Goal: Information Seeking & Learning: Learn about a topic

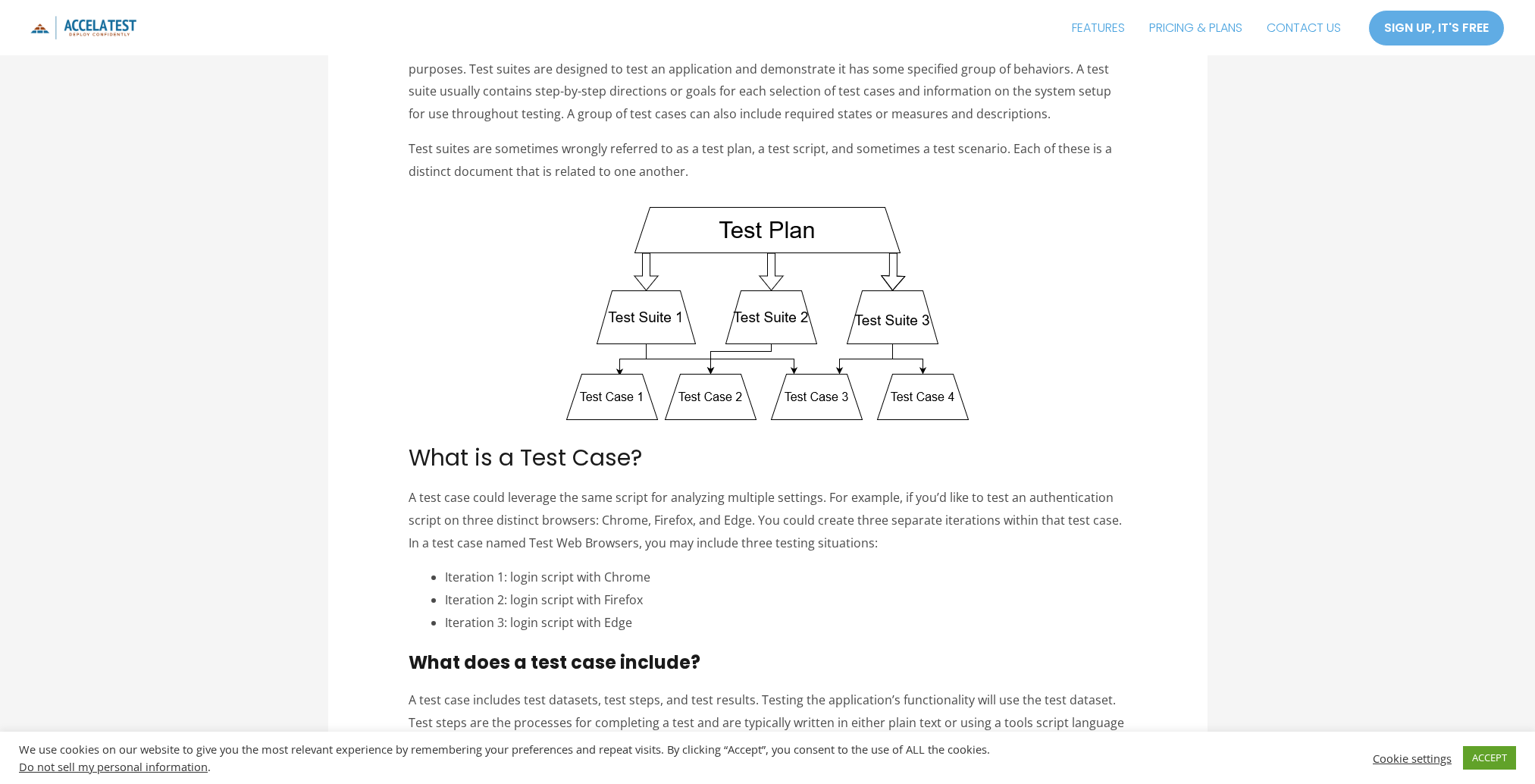
scroll to position [303, 0]
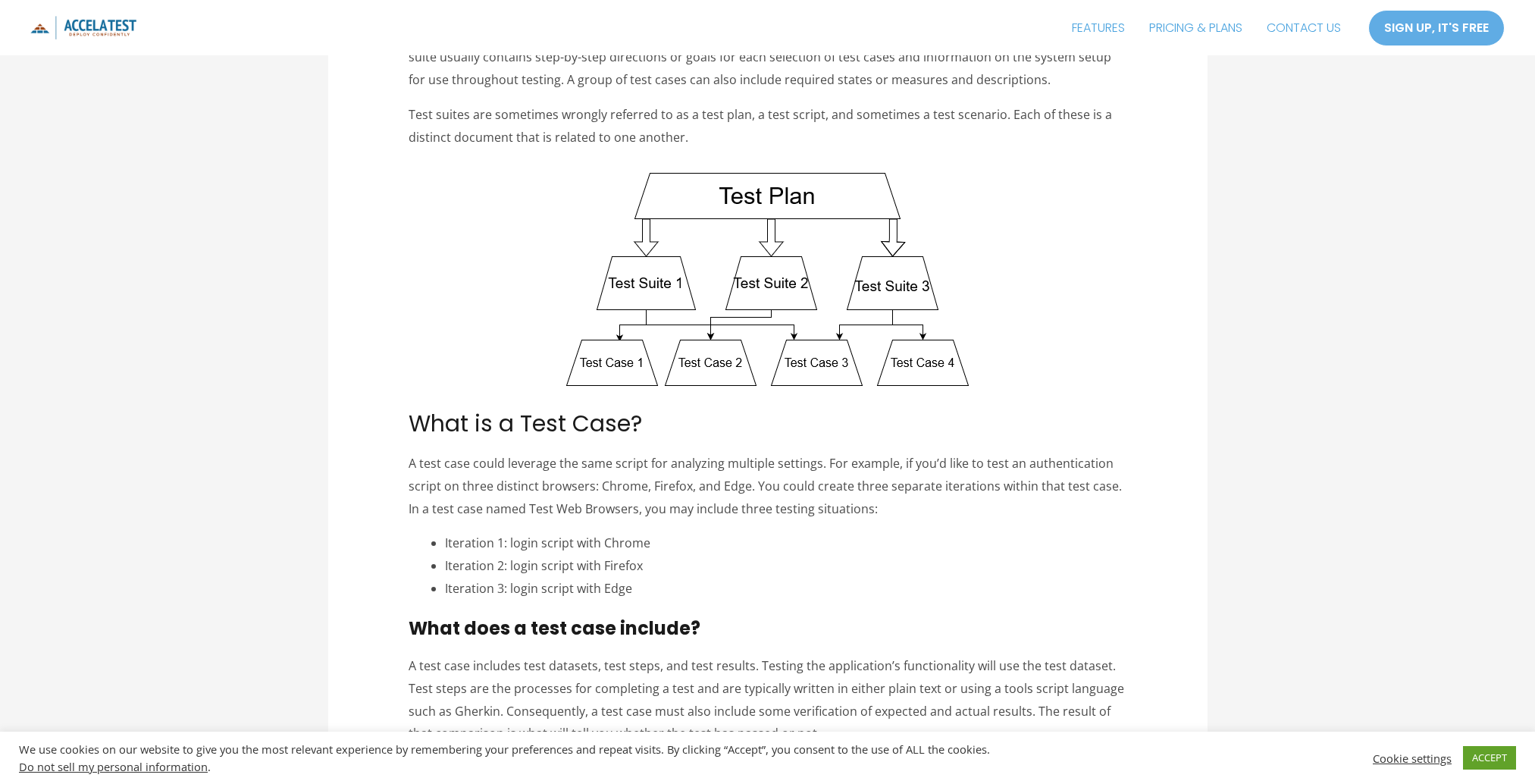
drag, startPoint x: 1095, startPoint y: 283, endPoint x: 1055, endPoint y: 267, distance: 43.1
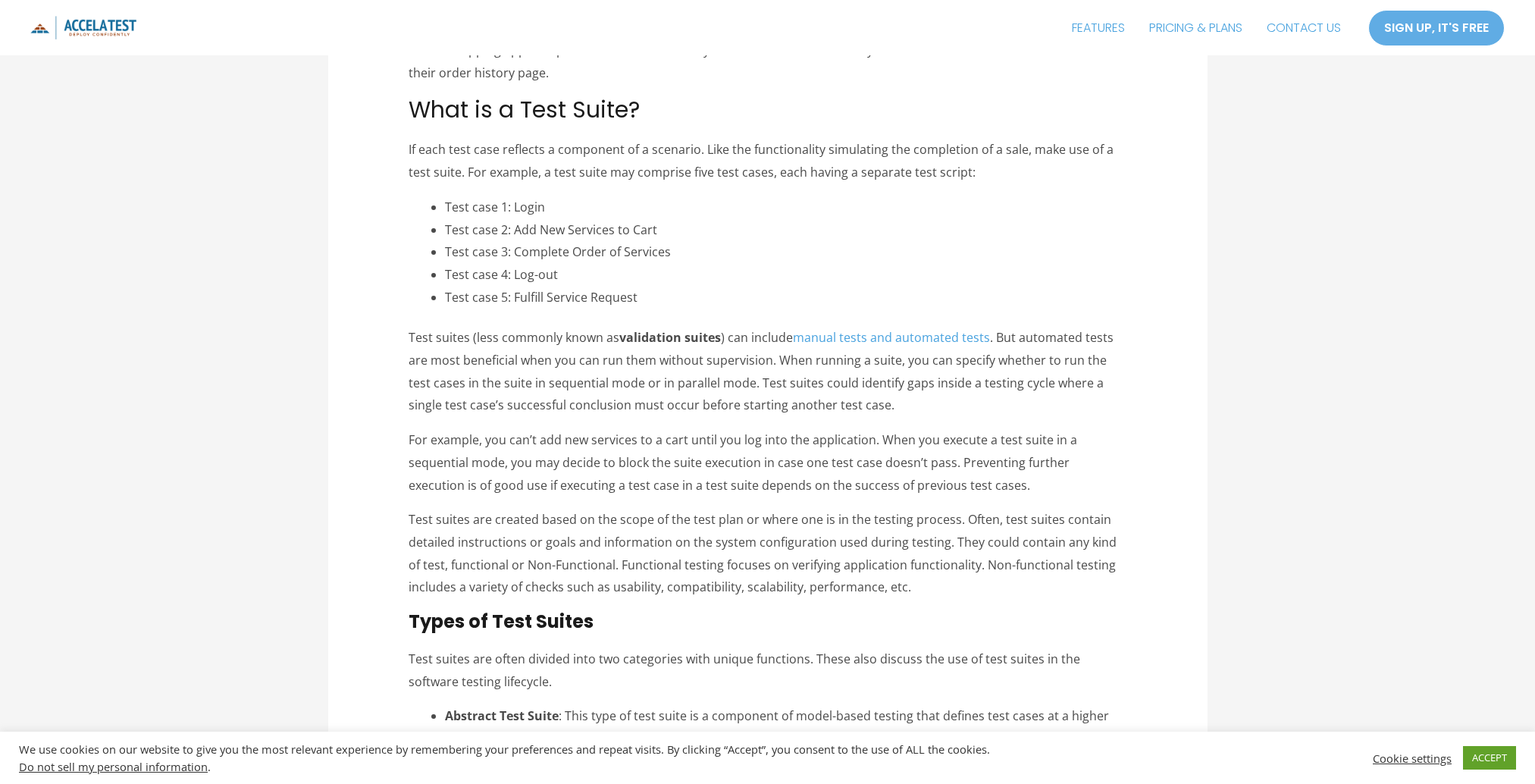
scroll to position [1137, 0]
drag, startPoint x: 574, startPoint y: 106, endPoint x: 624, endPoint y: 110, distance: 50.2
click at [624, 110] on h2 "What is a Test Suite?" at bounding box center [767, 110] width 718 height 27
drag, startPoint x: 624, startPoint y: 110, endPoint x: 761, endPoint y: 140, distance: 140.2
click at [761, 140] on p "If each test case reflects a component of a scenario. Like the functionality si…" at bounding box center [767, 161] width 718 height 45
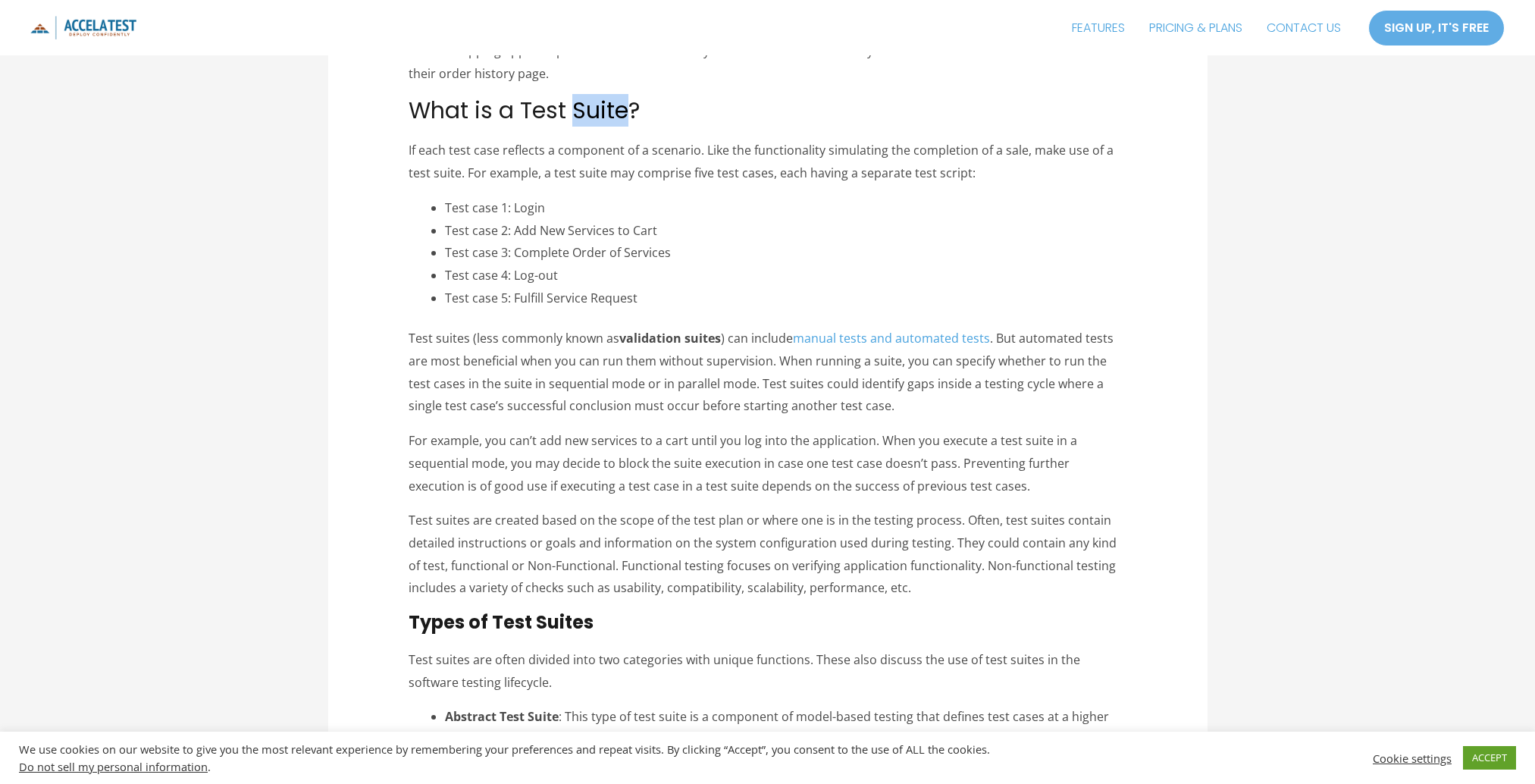
drag, startPoint x: 578, startPoint y: 110, endPoint x: 630, endPoint y: 107, distance: 52.1
click at [630, 107] on h2 "What is a Test Suite?" at bounding box center [767, 110] width 718 height 27
drag, startPoint x: 630, startPoint y: 107, endPoint x: 771, endPoint y: 229, distance: 186.5
click at [771, 229] on div "LinkedIn Tweet Email A test case answers this question: What are you going to e…" at bounding box center [767, 672] width 718 height 3132
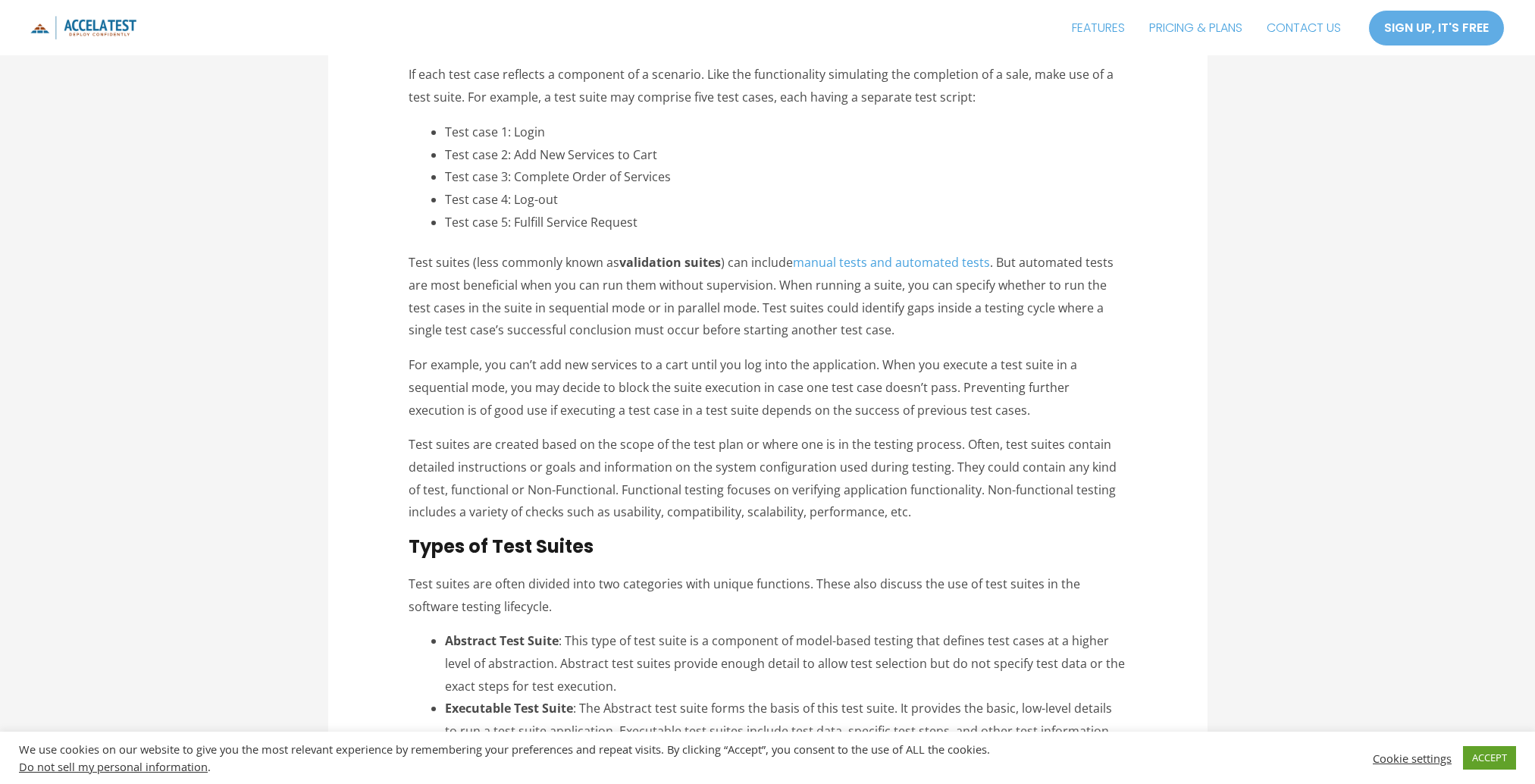
click at [765, 179] on li "Test case 3: Complete Order of Services" at bounding box center [786, 177] width 681 height 23
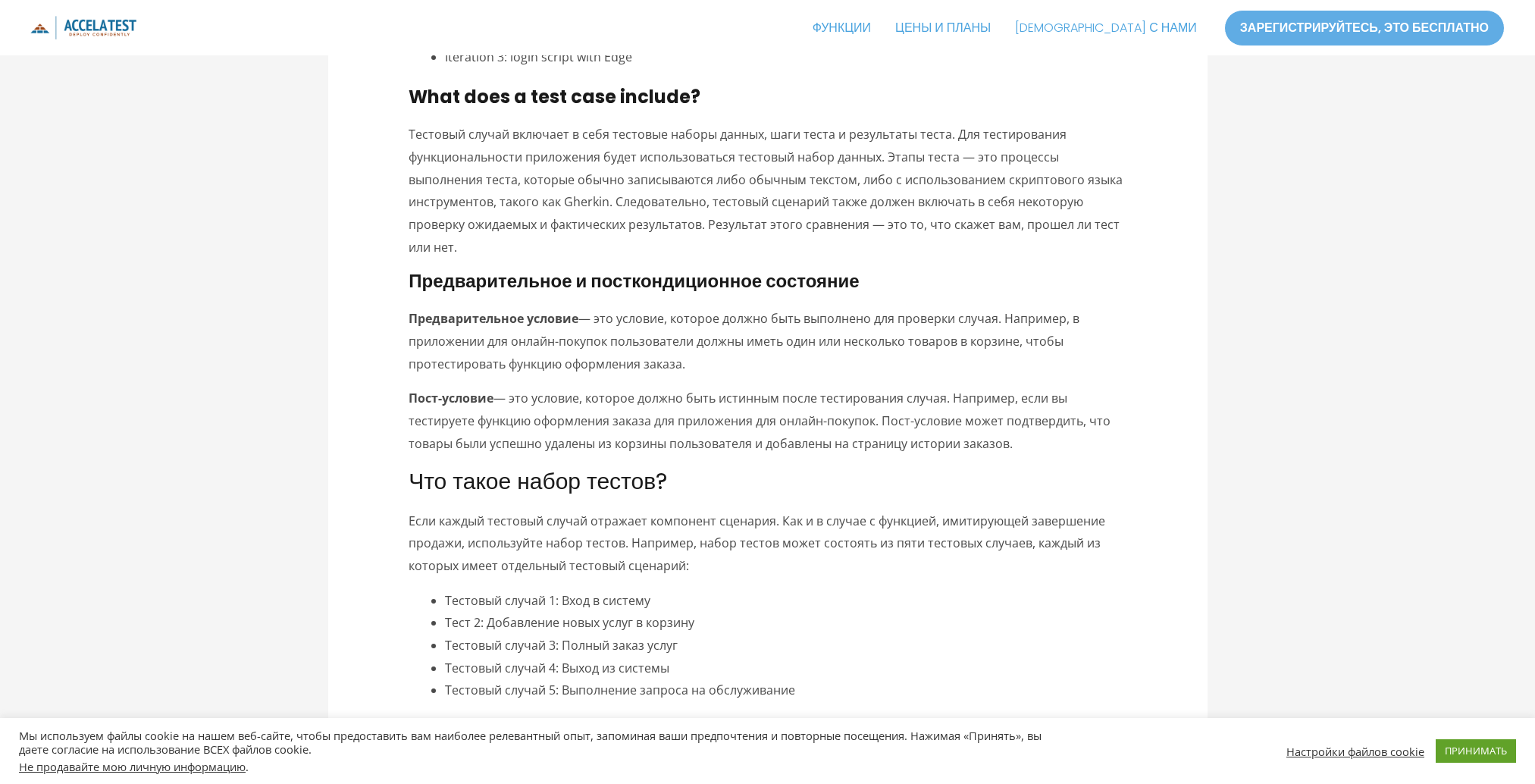
scroll to position [834, 0]
drag, startPoint x: 521, startPoint y: 484, endPoint x: 612, endPoint y: 484, distance: 91.0
click at [612, 484] on h2 "Что такое набор тестов?" at bounding box center [767, 482] width 718 height 27
drag, startPoint x: 612, startPoint y: 484, endPoint x: 797, endPoint y: 486, distance: 185.0
click at [797, 486] on h2 "Что такое набор тестов?" at bounding box center [767, 482] width 718 height 27
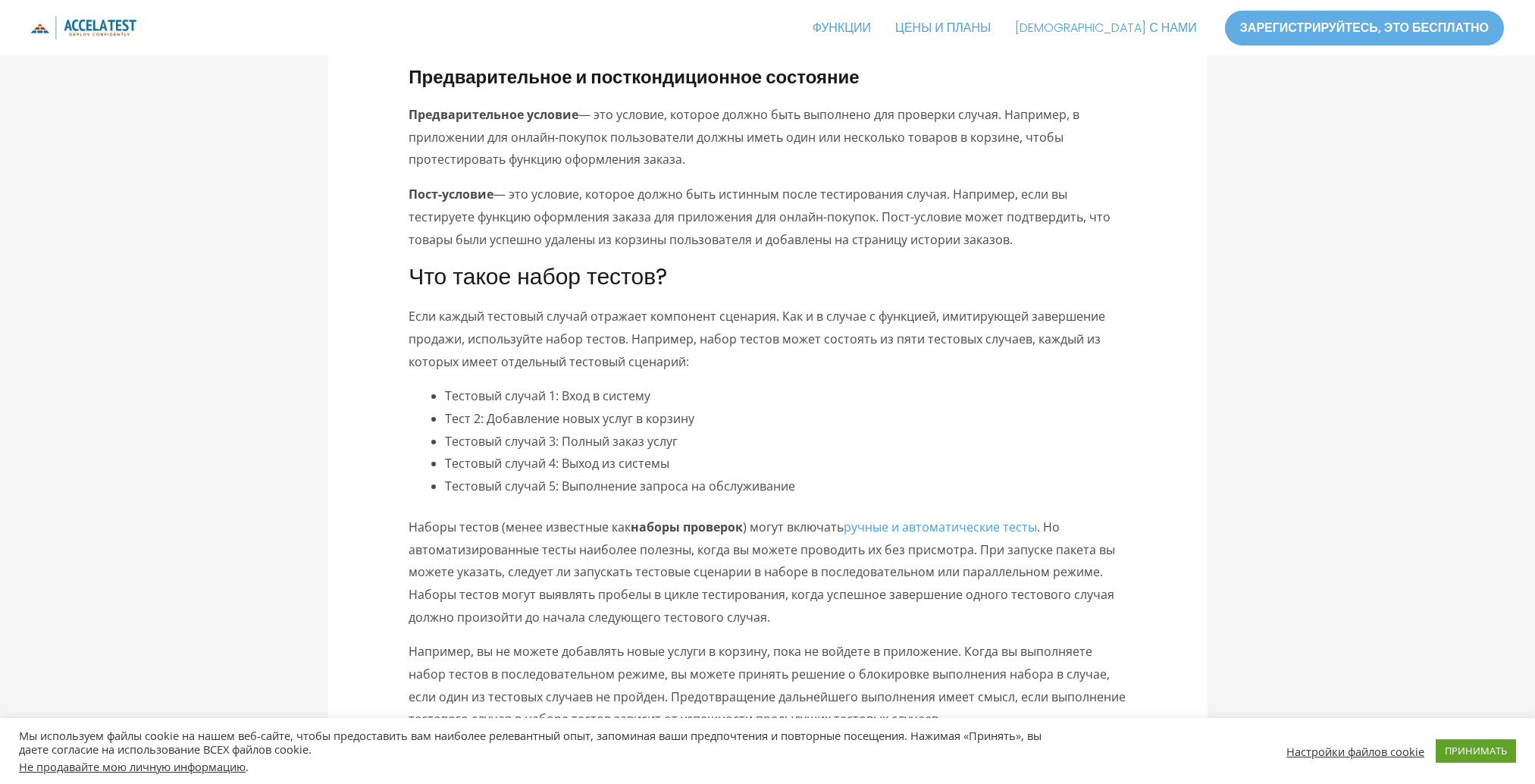
scroll to position [1137, 0]
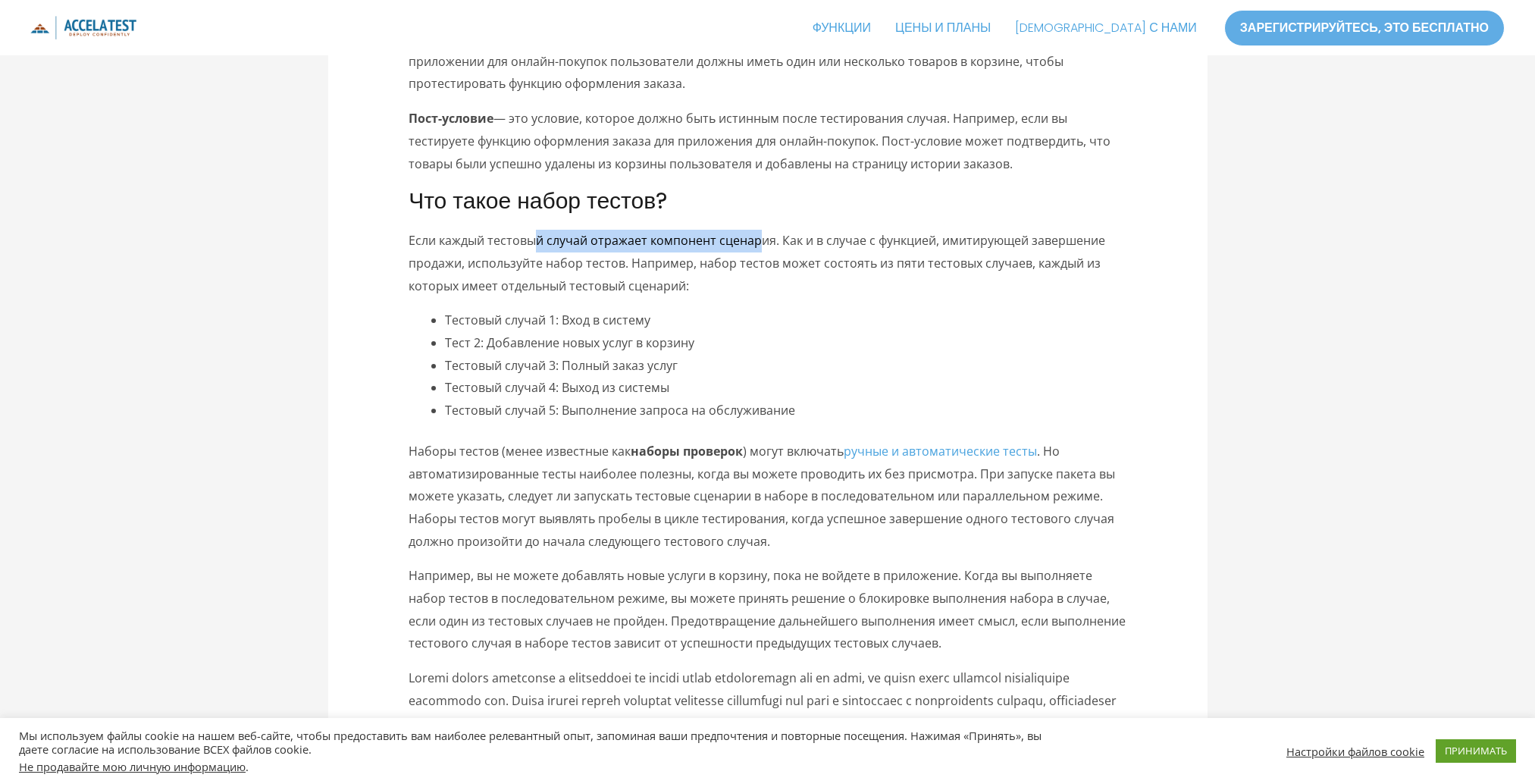
drag, startPoint x: 532, startPoint y: 241, endPoint x: 1204, endPoint y: 213, distance: 672.6
click at [787, 293] on p "Если каждый тестовый случай отражает компонент сценария. Как и в случае с функц…" at bounding box center [767, 262] width 718 height 67
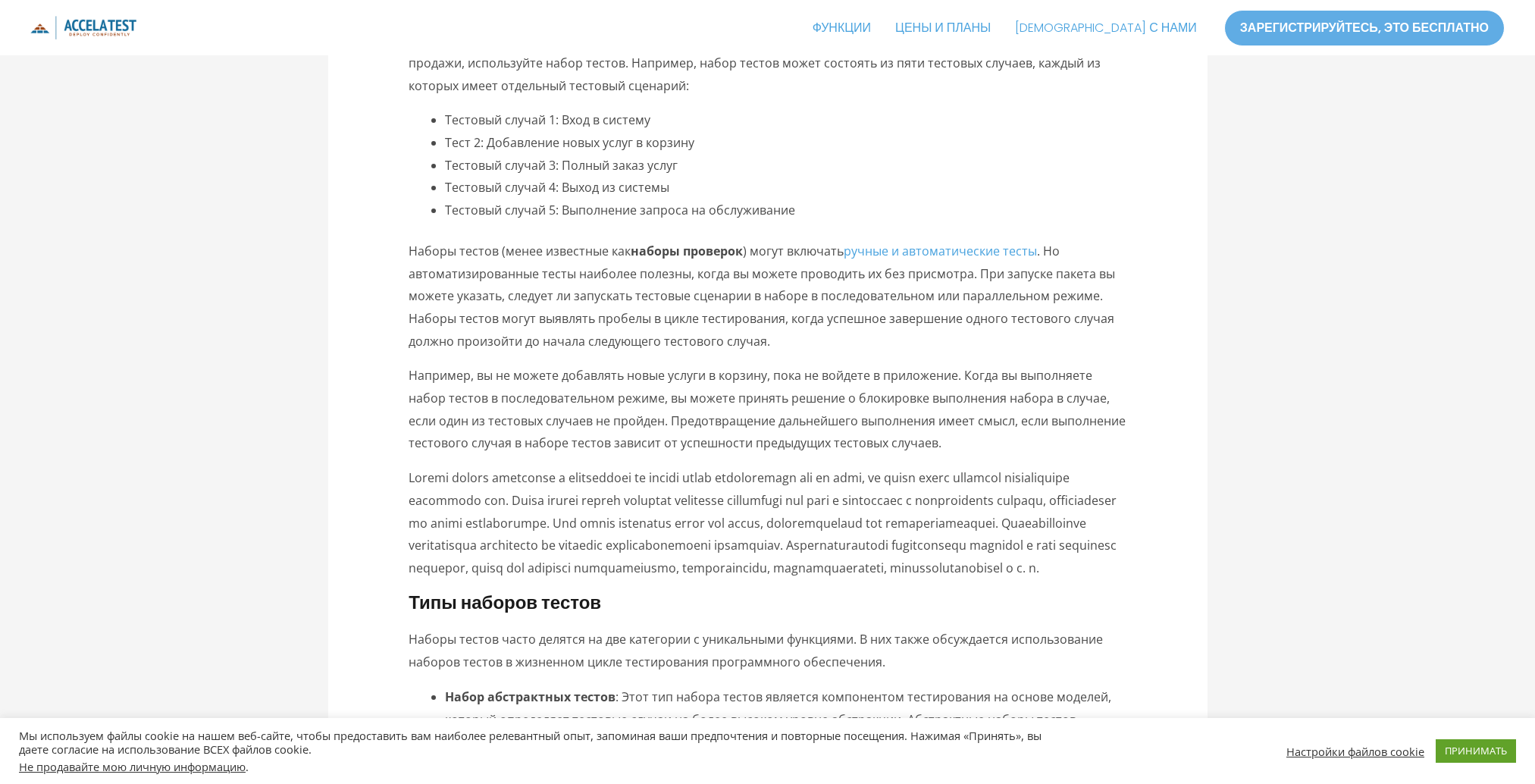
scroll to position [1364, 0]
